Goal: Entertainment & Leisure: Consume media (video, audio)

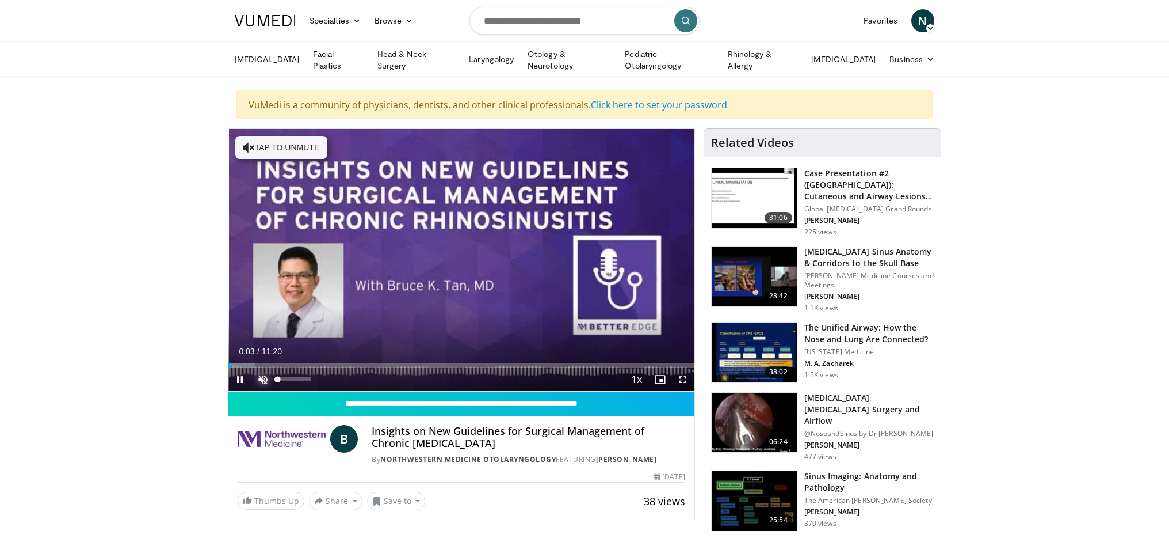
click at [260, 384] on span "Video Player" at bounding box center [263, 379] width 23 height 23
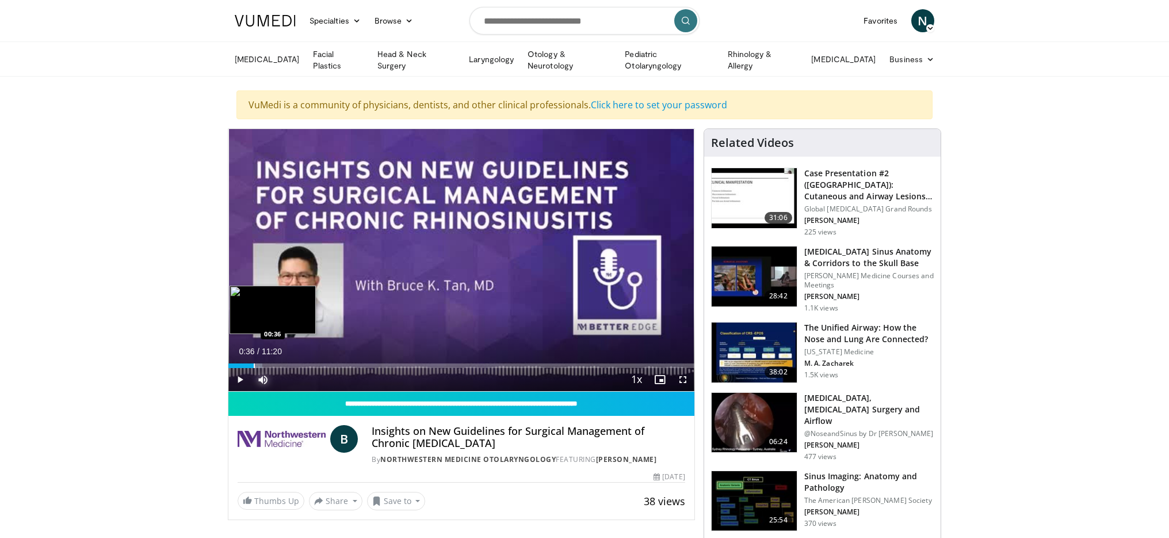
click at [254, 368] on div "Progress Bar" at bounding box center [254, 365] width 1 height 5
click at [265, 368] on div "Progress Bar" at bounding box center [265, 365] width 1 height 5
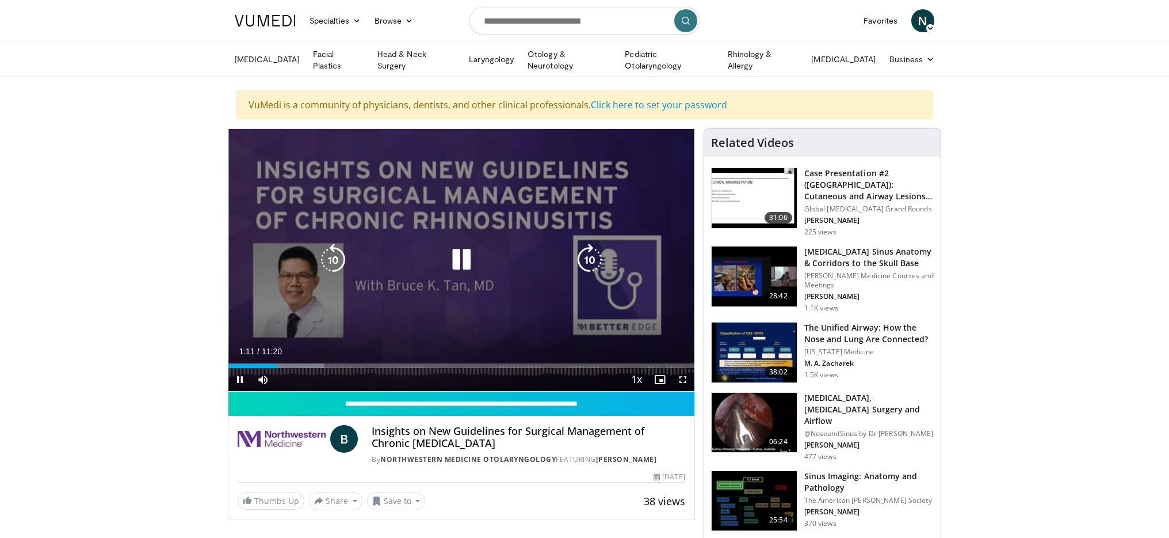
click at [424, 336] on div "10 seconds Tap to unmute" at bounding box center [461, 260] width 466 height 262
click at [456, 263] on icon "Video Player" at bounding box center [461, 259] width 32 height 32
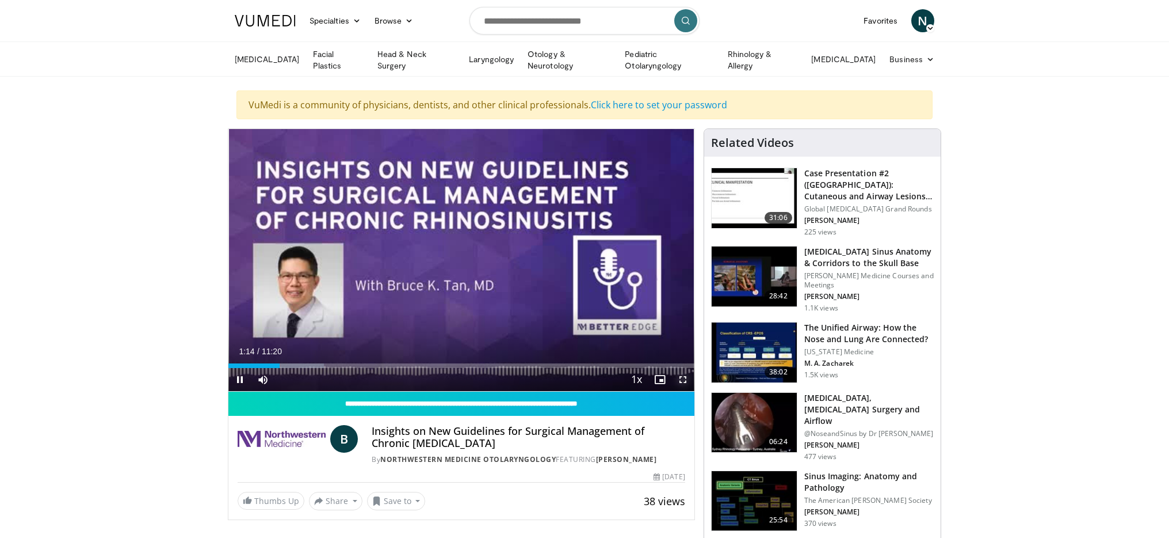
click at [683, 387] on span "Video Player" at bounding box center [683, 379] width 23 height 23
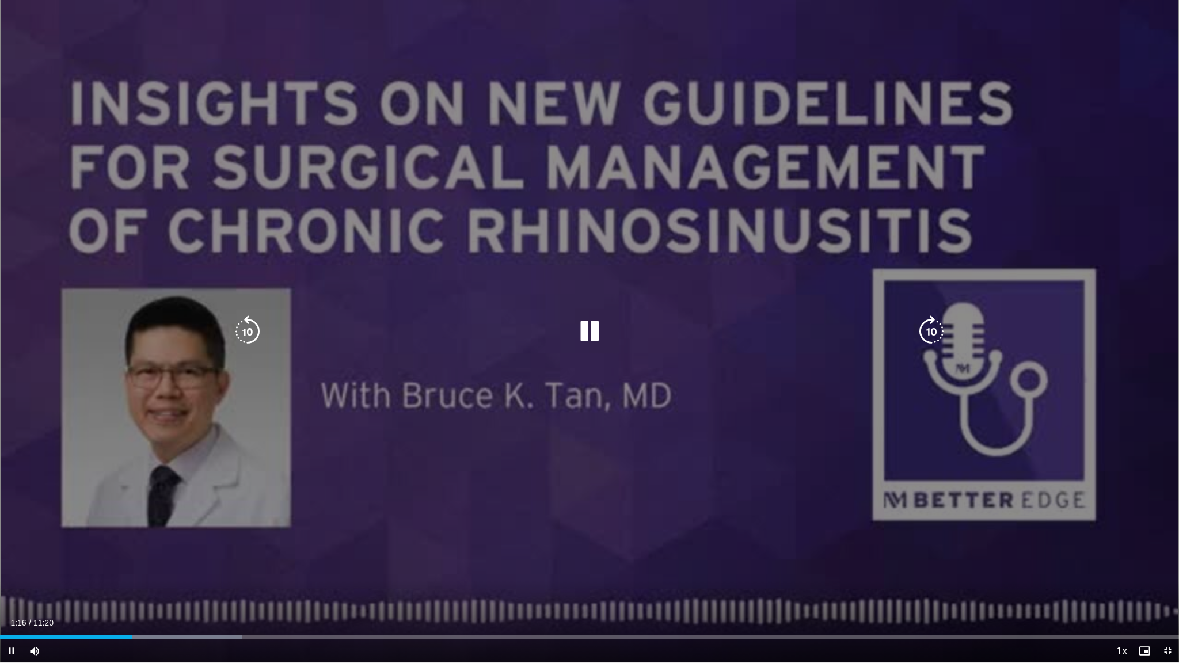
click at [683, 474] on div "10 seconds Tap to unmute" at bounding box center [589, 331] width 1179 height 662
click at [872, 537] on div "10 seconds Tap to unmute" at bounding box center [589, 331] width 1179 height 662
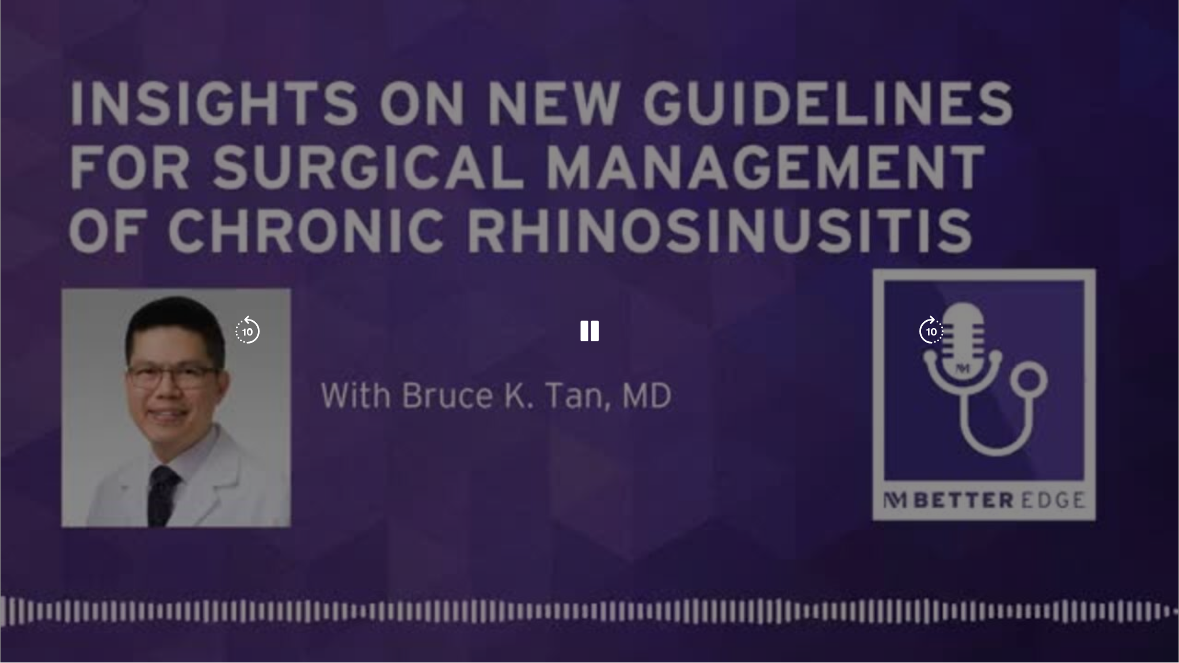
click at [1098, 537] on div "10 seconds Tap to unmute" at bounding box center [589, 331] width 1179 height 662
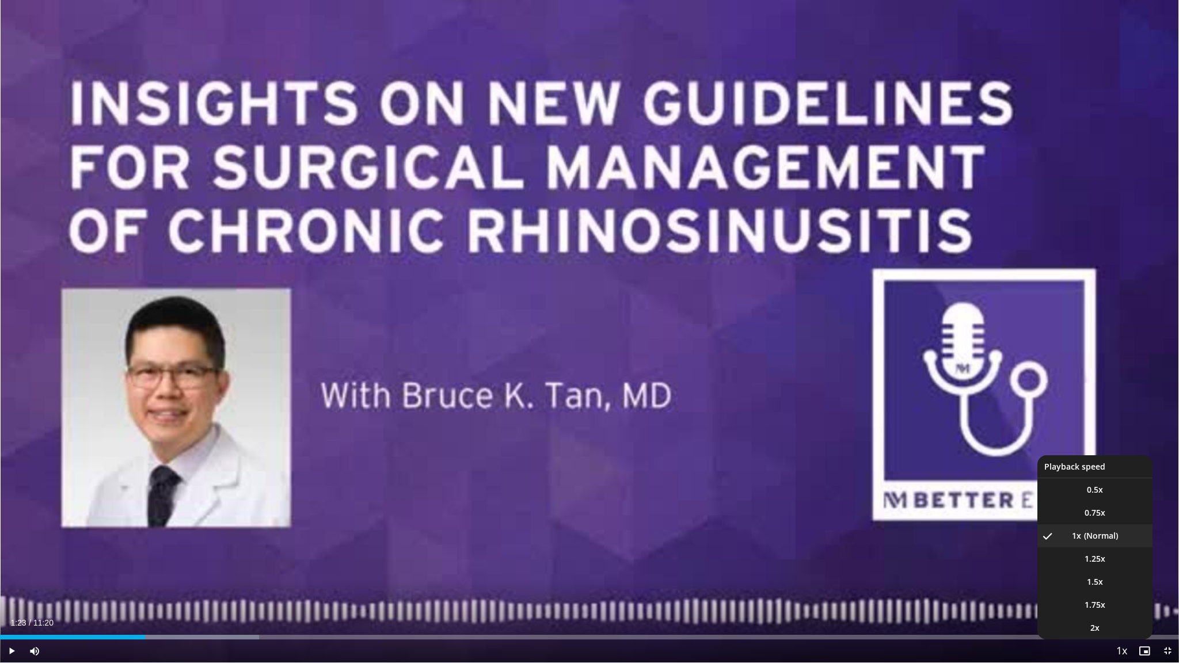
click at [1121, 537] on span "Video Player" at bounding box center [1121, 651] width 16 height 23
click at [1096, 537] on span "1.25x" at bounding box center [1094, 559] width 21 height 12
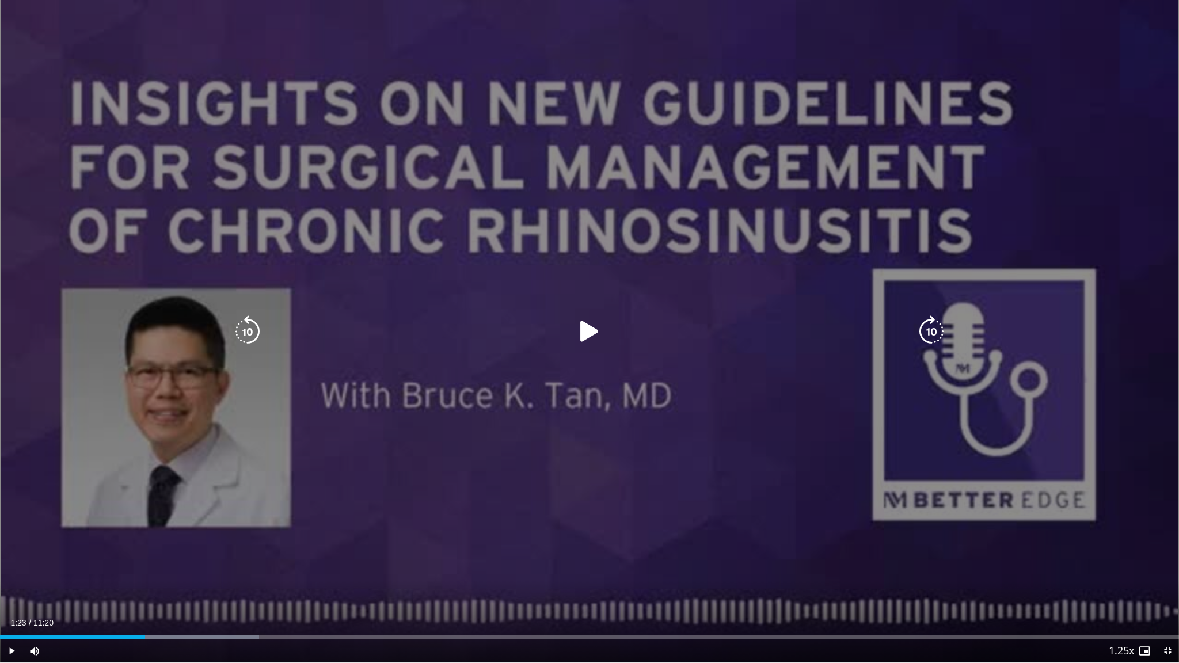
click at [578, 537] on div "10 seconds Tap to unmute" at bounding box center [589, 331] width 1179 height 662
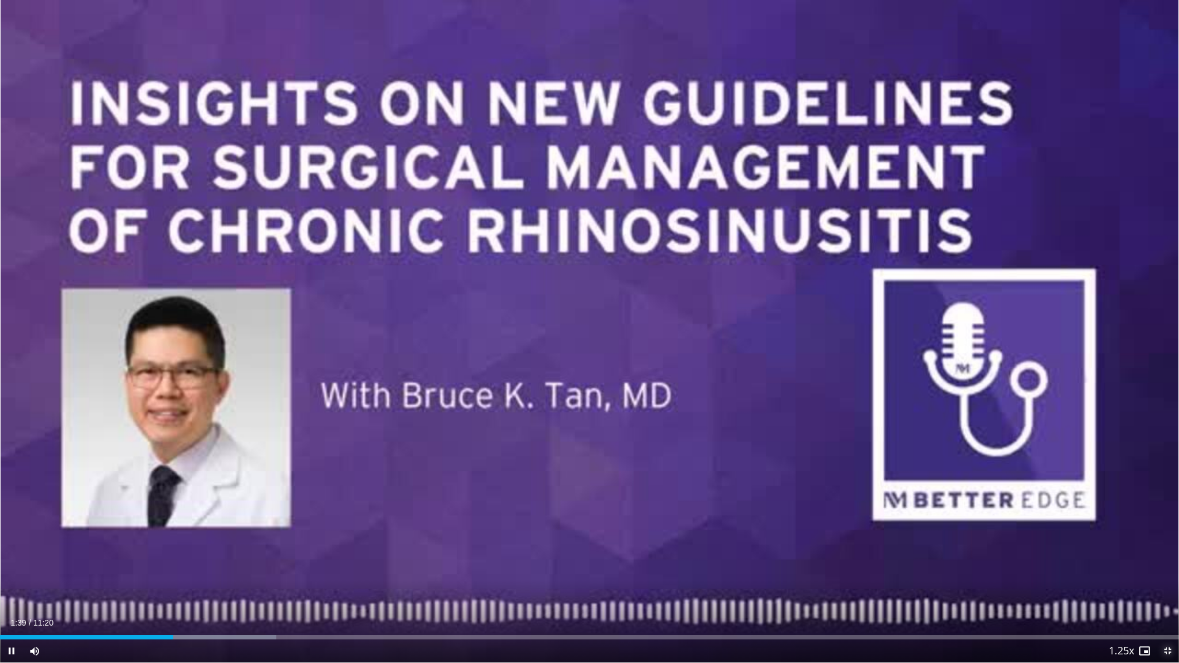
click at [1169, 537] on span "Video Player" at bounding box center [1167, 650] width 23 height 23
